Goal: Transaction & Acquisition: Purchase product/service

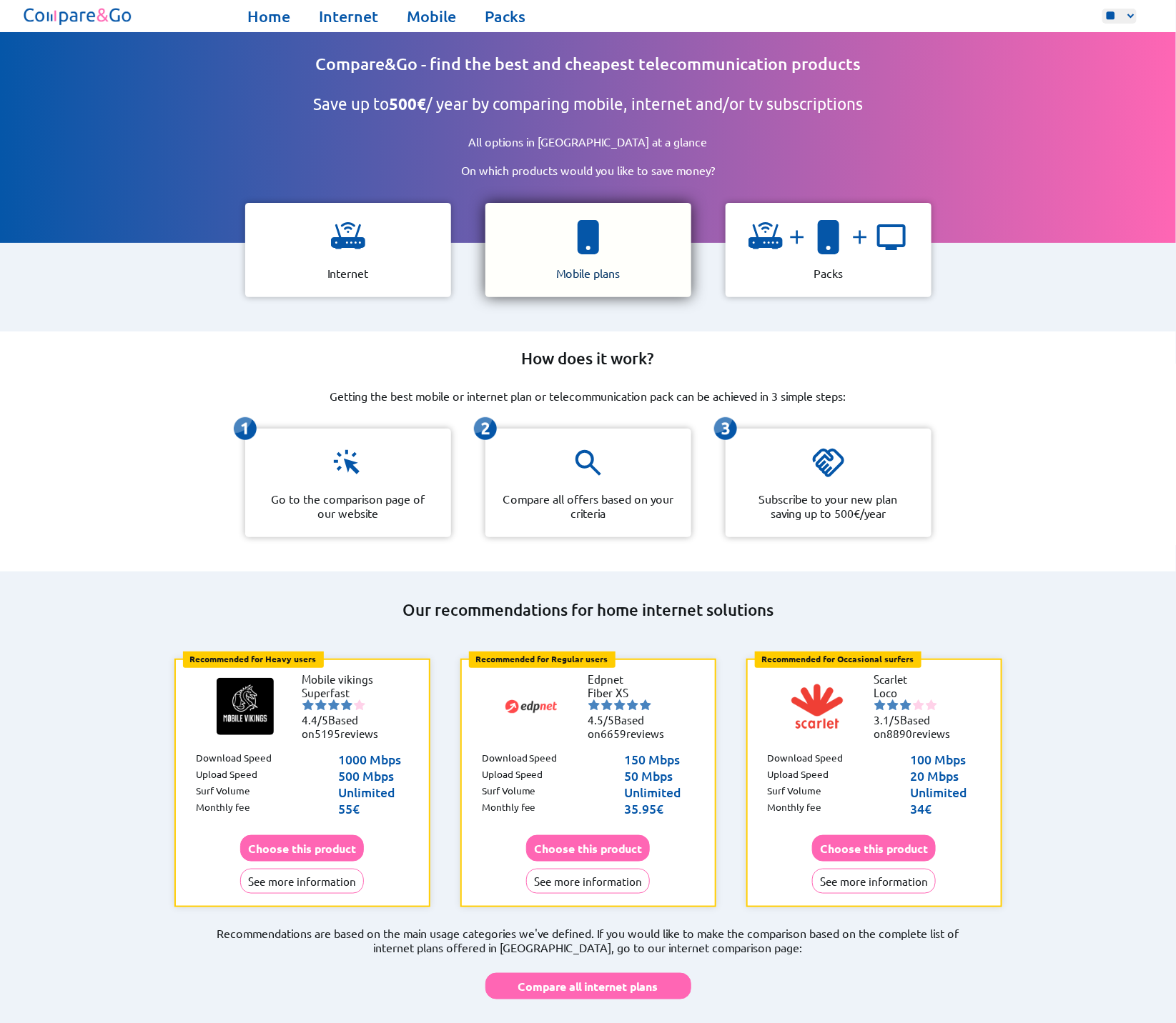
click at [582, 252] on div "Mobile plans" at bounding box center [588, 250] width 206 height 94
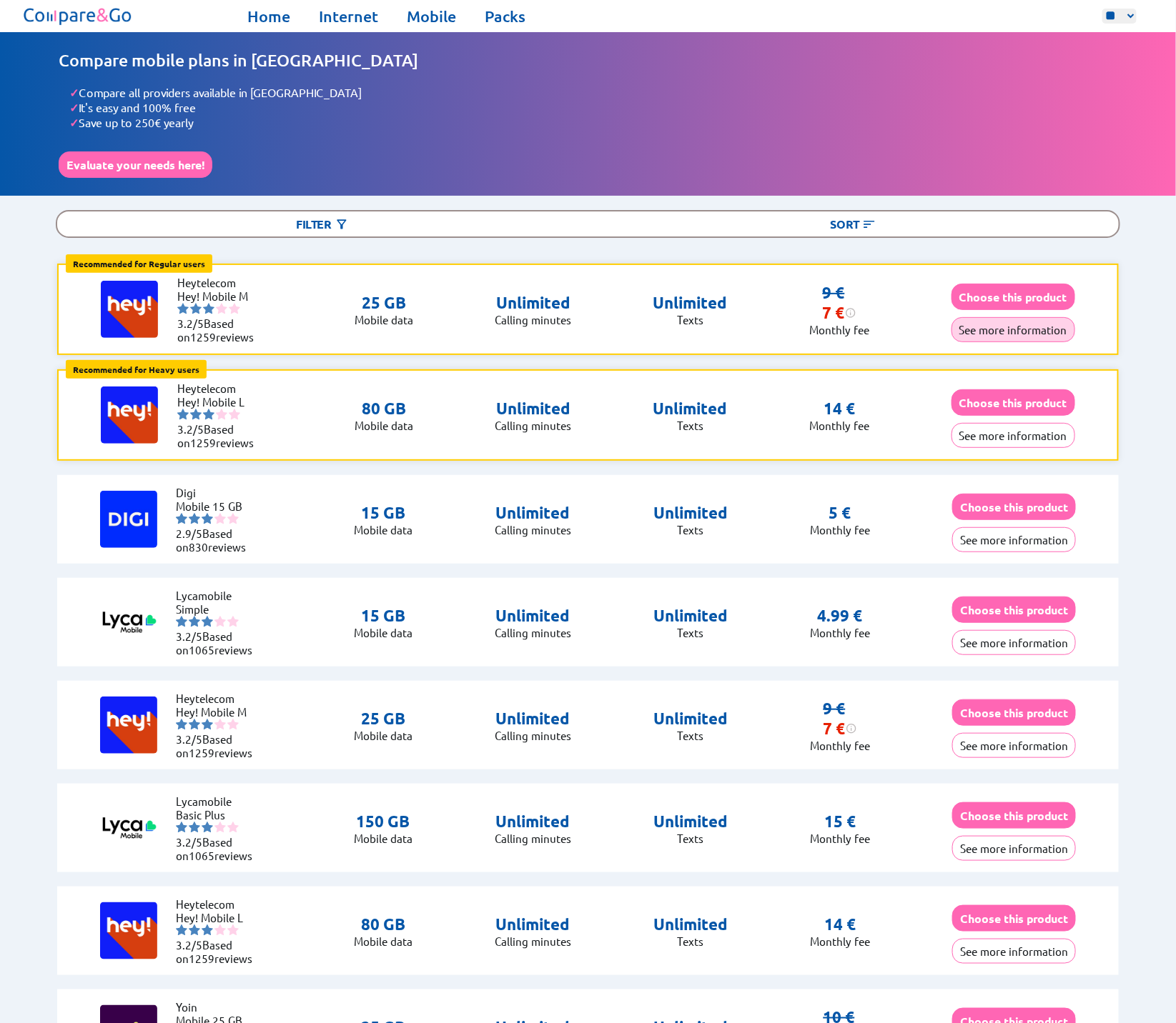
click at [978, 326] on button "See more information" at bounding box center [1014, 329] width 124 height 25
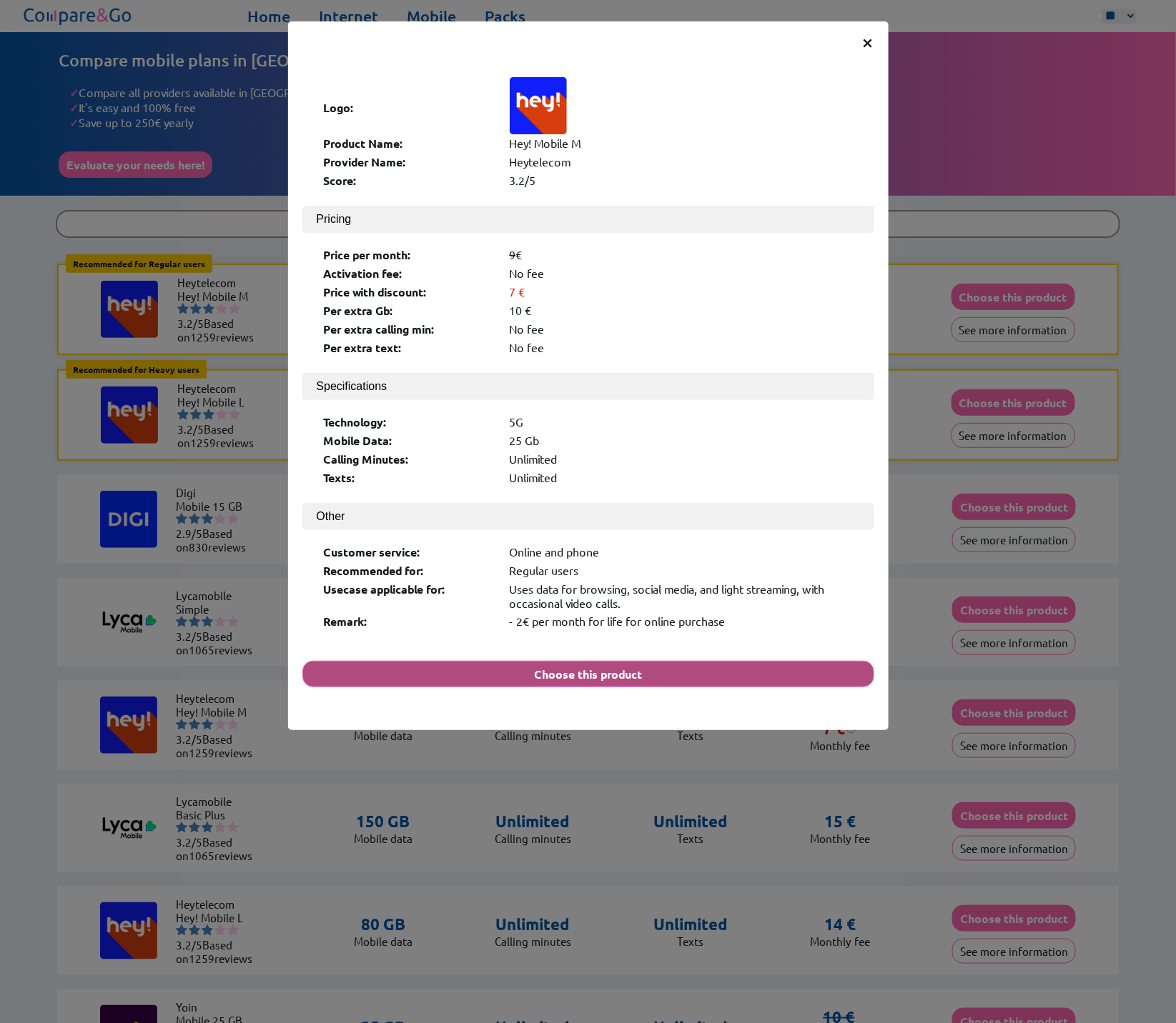
click at [559, 661] on button "Choose this product" at bounding box center [588, 674] width 572 height 27
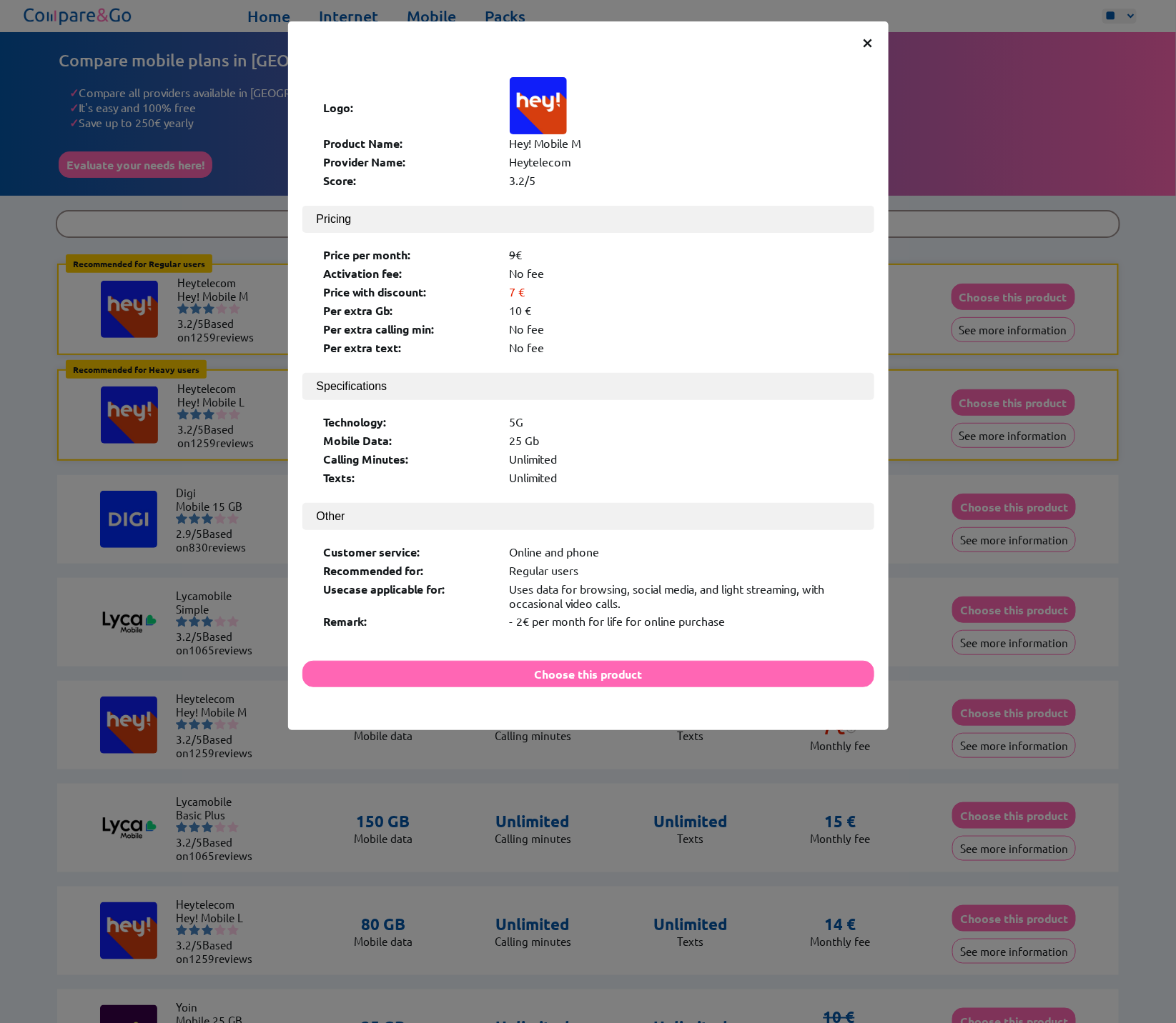
click at [865, 43] on span "×" at bounding box center [867, 42] width 12 height 26
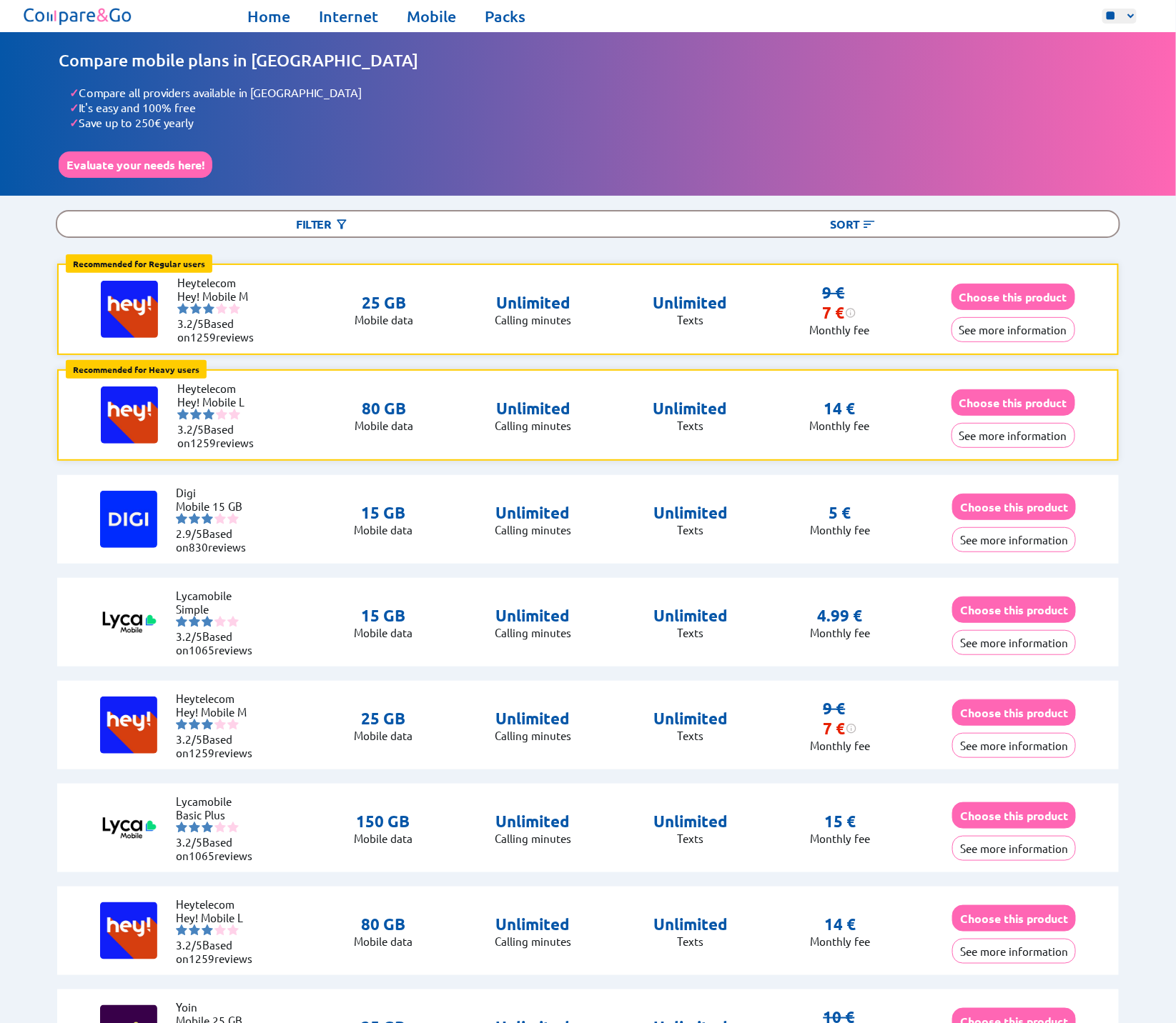
click at [891, 72] on div "Compare mobile plans in Belgium ✓ Compare all providers available in Belgium ✓ …" at bounding box center [588, 113] width 1059 height 128
click at [1045, 429] on button "See more information" at bounding box center [1014, 435] width 124 height 25
